Goal: Task Accomplishment & Management: Use online tool/utility

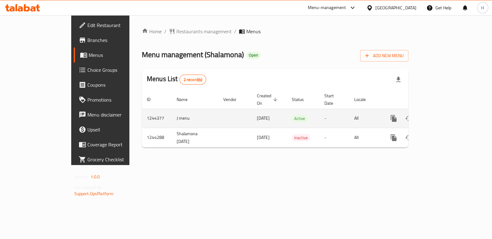
click at [443, 115] on icon "enhanced table" at bounding box center [438, 118] width 7 height 7
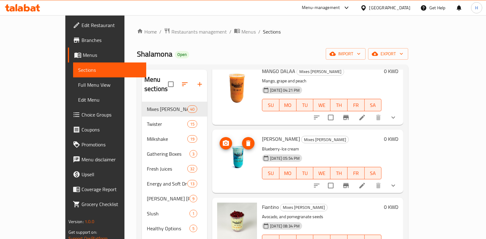
scroll to position [38, 0]
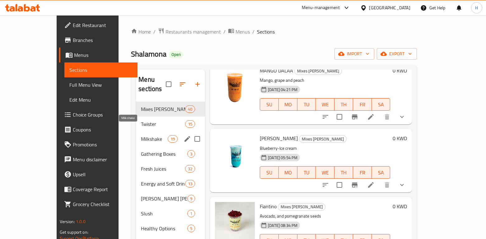
click at [141, 135] on span "Milkshake" at bounding box center [154, 138] width 26 height 7
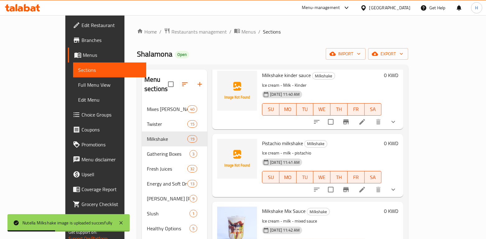
scroll to position [554, 0]
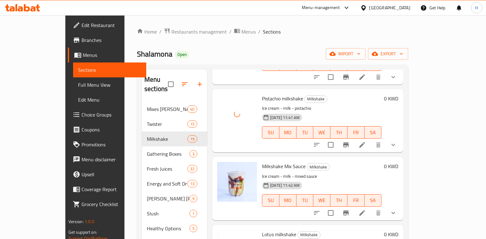
click at [242, 139] on div at bounding box center [237, 121] width 45 height 58
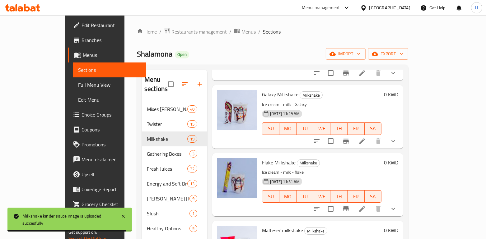
scroll to position [0, 0]
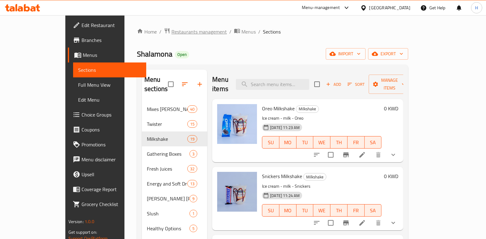
click at [171, 33] on span "Restaurants management" at bounding box center [198, 31] width 55 height 7
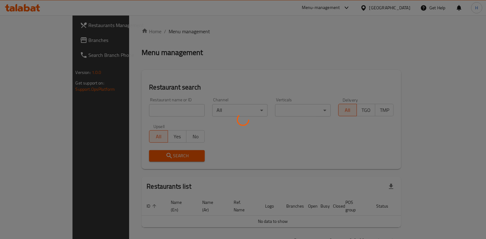
click at [134, 113] on div at bounding box center [243, 119] width 486 height 239
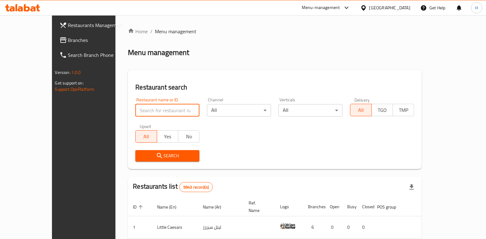
click at [135, 111] on input "search" at bounding box center [167, 110] width 64 height 12
type input "ي"
click button "Search" at bounding box center [167, 156] width 64 height 12
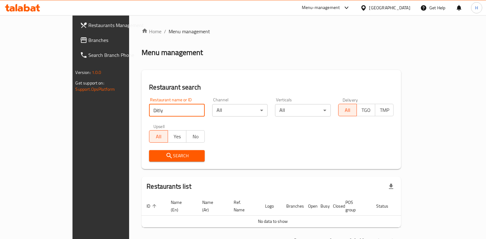
drag, startPoint x: 172, startPoint y: 139, endPoint x: 132, endPoint y: 105, distance: 52.8
click at [149, 105] on input "Ditly" at bounding box center [177, 110] width 56 height 12
drag, startPoint x: 103, startPoint y: 108, endPoint x: 87, endPoint y: 109, distance: 16.8
click at [129, 109] on div "Home / Menu management Menu management Restaurant search Restaurant name or ID …" at bounding box center [271, 138] width 284 height 246
paste input "IETLY"
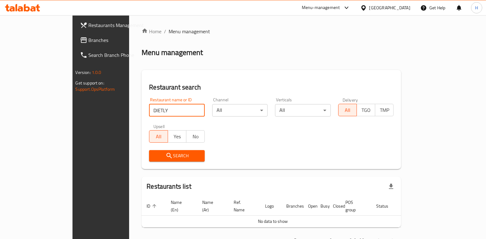
type input "DIETLY"
click button "Search" at bounding box center [177, 156] width 56 height 12
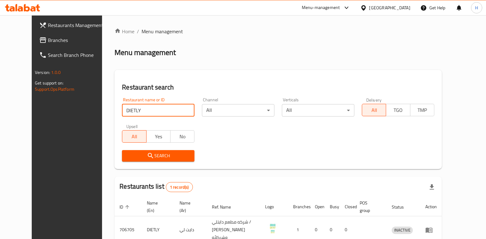
scroll to position [33, 0]
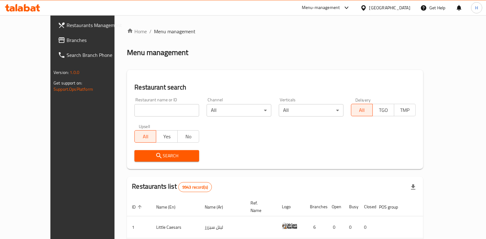
scroll to position [3, 0]
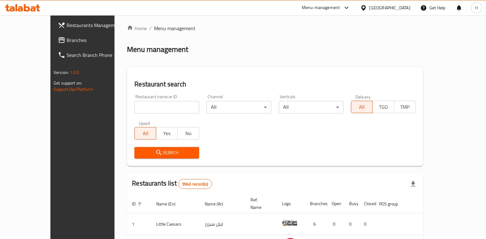
click at [134, 110] on input "search" at bounding box center [166, 107] width 65 height 12
click at [134, 107] on input "search" at bounding box center [166, 107] width 65 height 12
paste input "DIETLY"
type input "DIETLY"
click button "Search" at bounding box center [166, 153] width 65 height 12
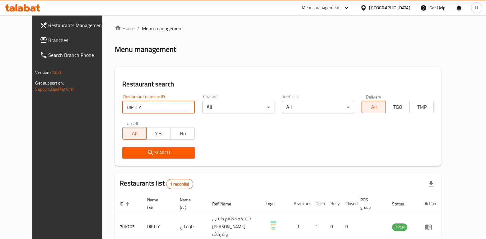
scroll to position [33, 0]
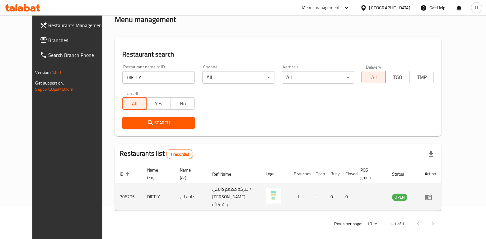
click at [142, 192] on td "DIETLY" at bounding box center [158, 197] width 33 height 27
copy td "DIETLY"
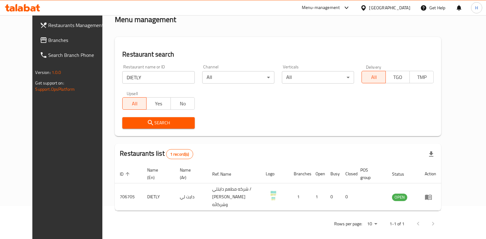
click at [332, 8] on div "Menu-management" at bounding box center [321, 7] width 38 height 7
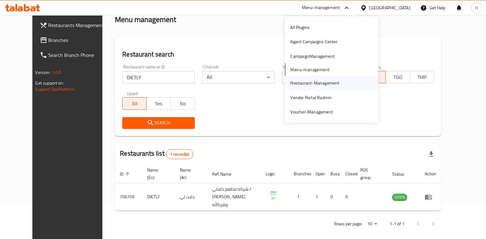
click at [302, 81] on div "Restaurant-Management" at bounding box center [314, 83] width 49 height 7
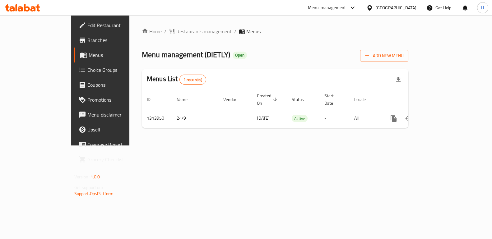
click at [171, 52] on span "Menu management ( DIETLY )" at bounding box center [186, 55] width 88 height 14
copy span "DIETLY"
click at [346, 6] on div "Menu-management" at bounding box center [327, 7] width 38 height 7
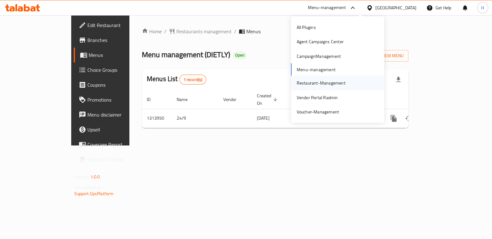
click at [331, 83] on div "Restaurant-Management" at bounding box center [321, 83] width 49 height 7
